Goal: Information Seeking & Learning: Learn about a topic

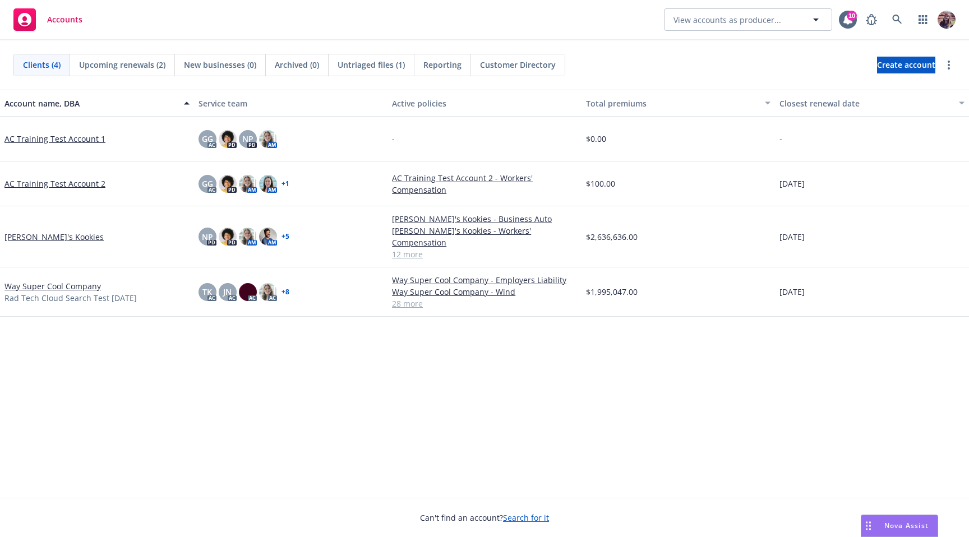
click at [59, 129] on div "AC Training Test Account 1" at bounding box center [97, 139] width 194 height 45
click at [62, 135] on link "AC Training Test Account 1" at bounding box center [54, 139] width 101 height 12
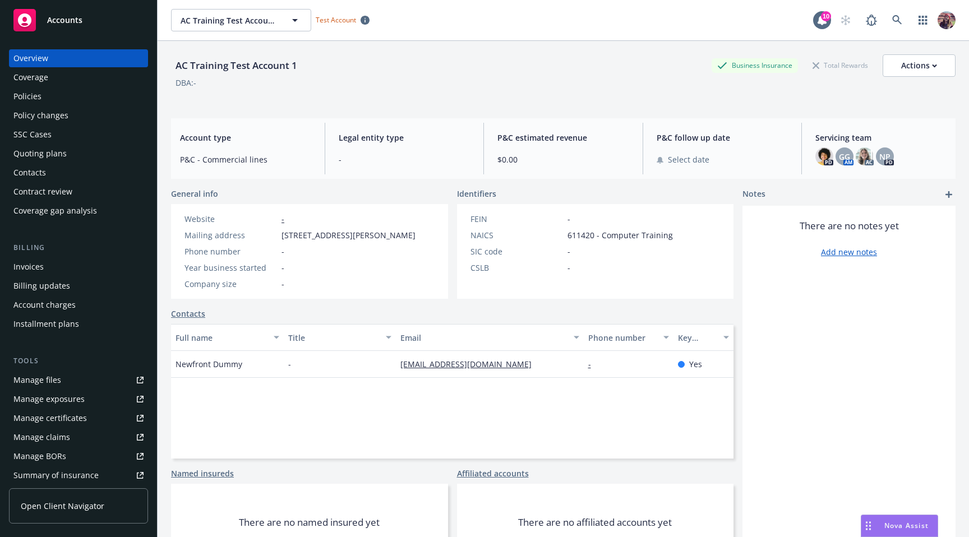
click at [32, 91] on div "Policies" at bounding box center [27, 96] width 28 height 18
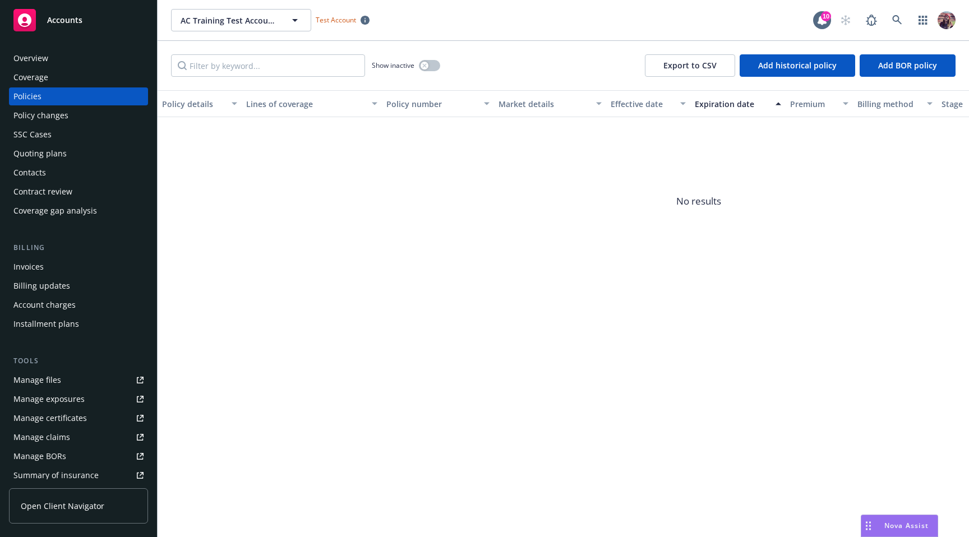
click at [417, 64] on div "Show inactive" at bounding box center [406, 65] width 68 height 22
click at [424, 67] on icon "button" at bounding box center [424, 65] width 4 height 4
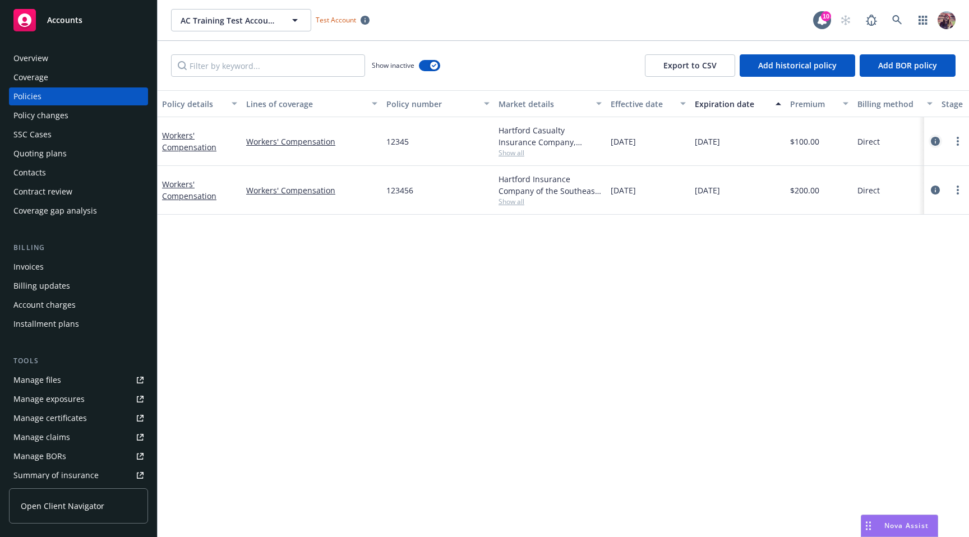
click at [931, 141] on icon "circleInformation" at bounding box center [935, 141] width 9 height 9
